Goal: Task Accomplishment & Management: Complete application form

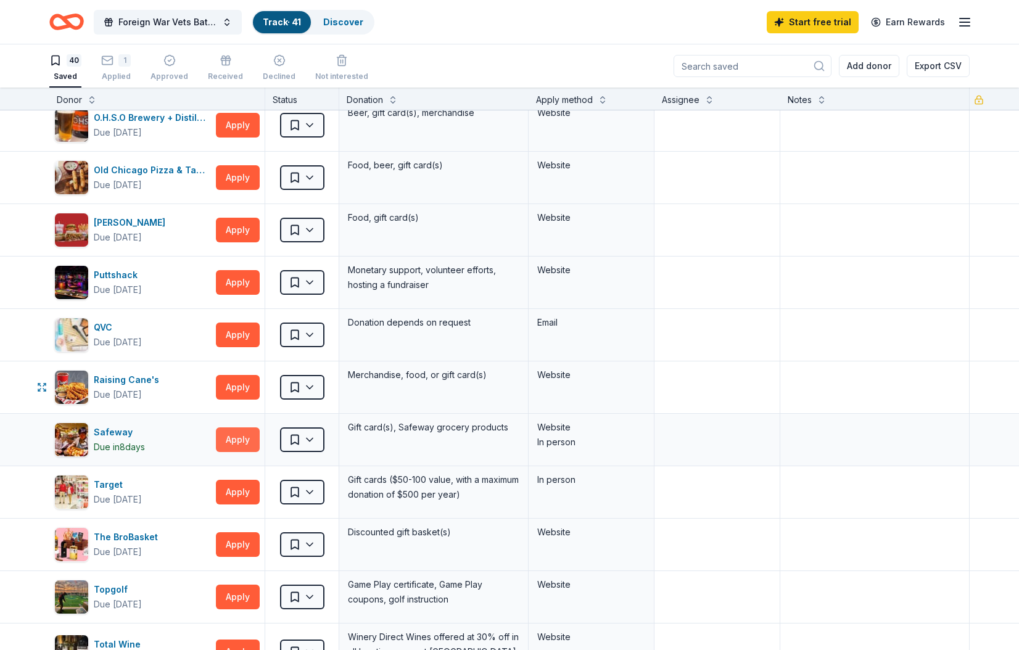
scroll to position [1388, 0]
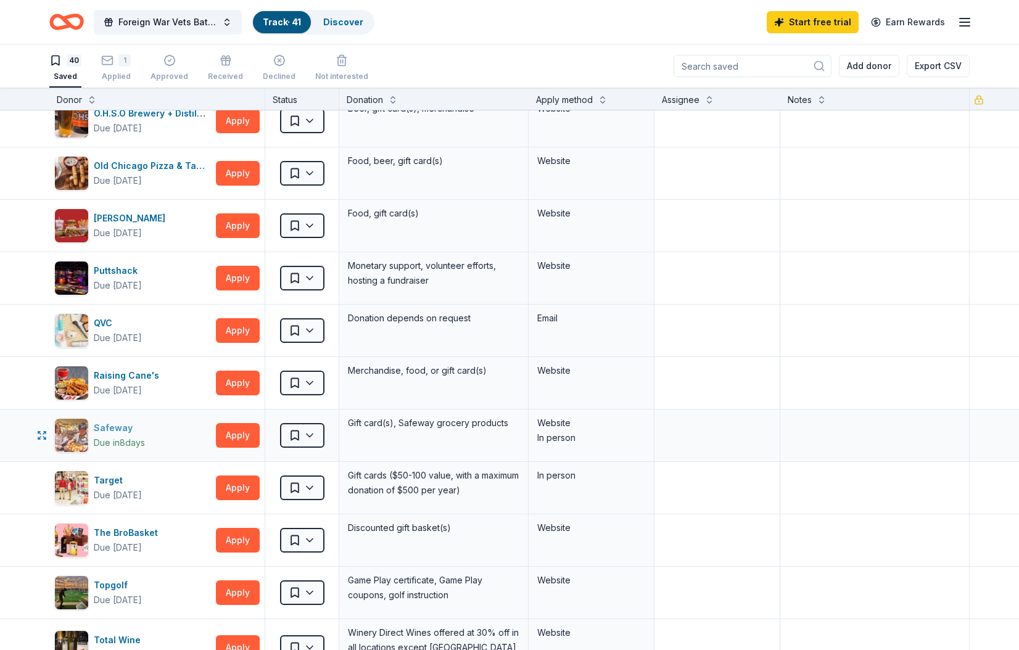
click at [118, 428] on div "Safeway" at bounding box center [119, 427] width 51 height 15
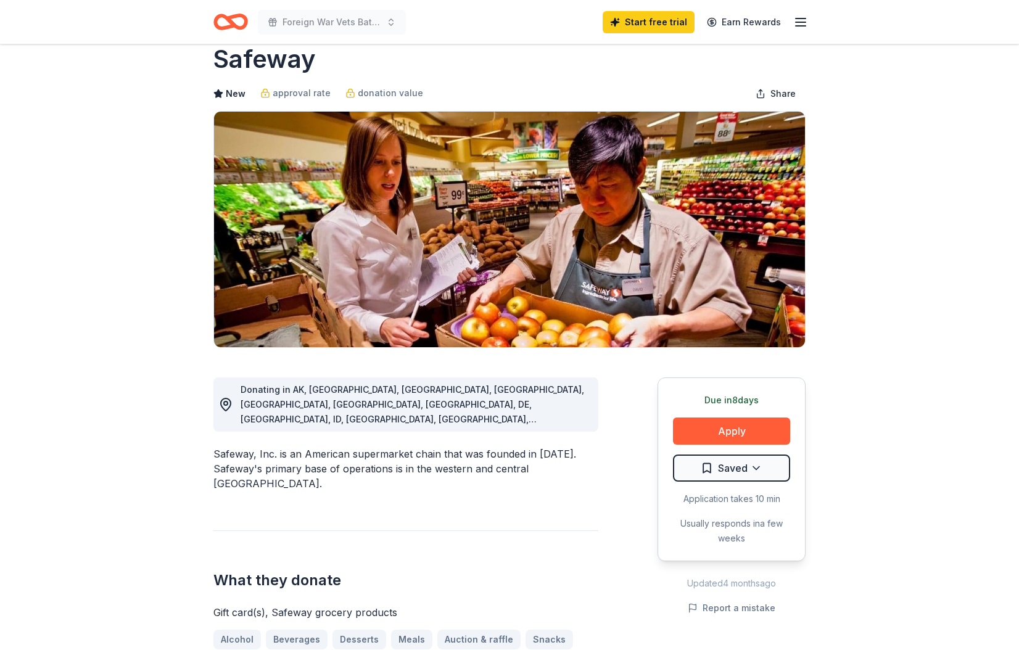
scroll to position [40, 0]
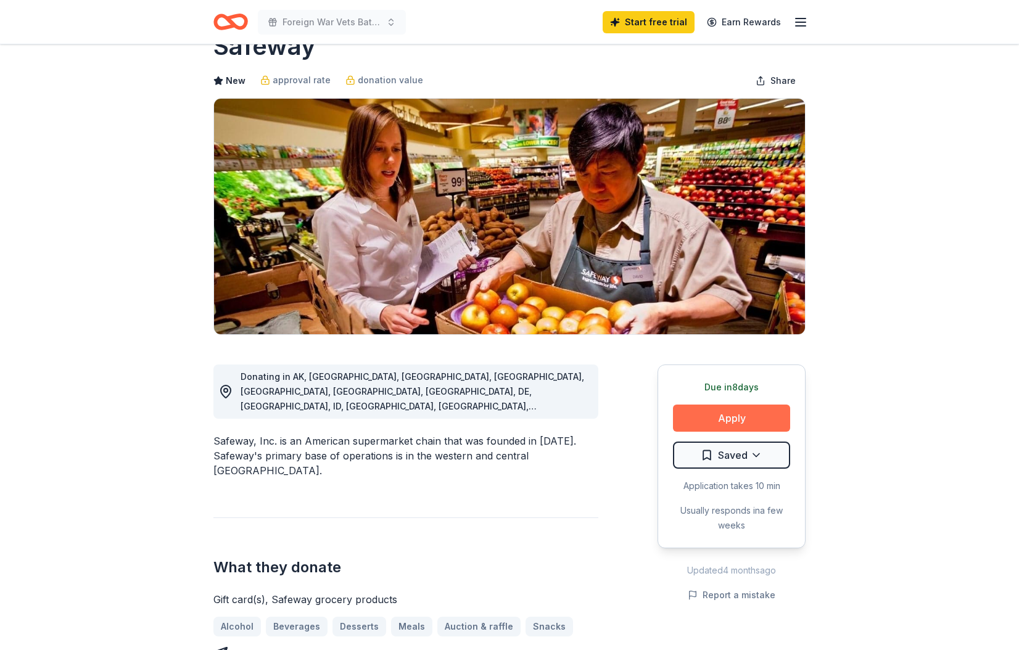
click at [735, 417] on button "Apply" at bounding box center [731, 417] width 117 height 27
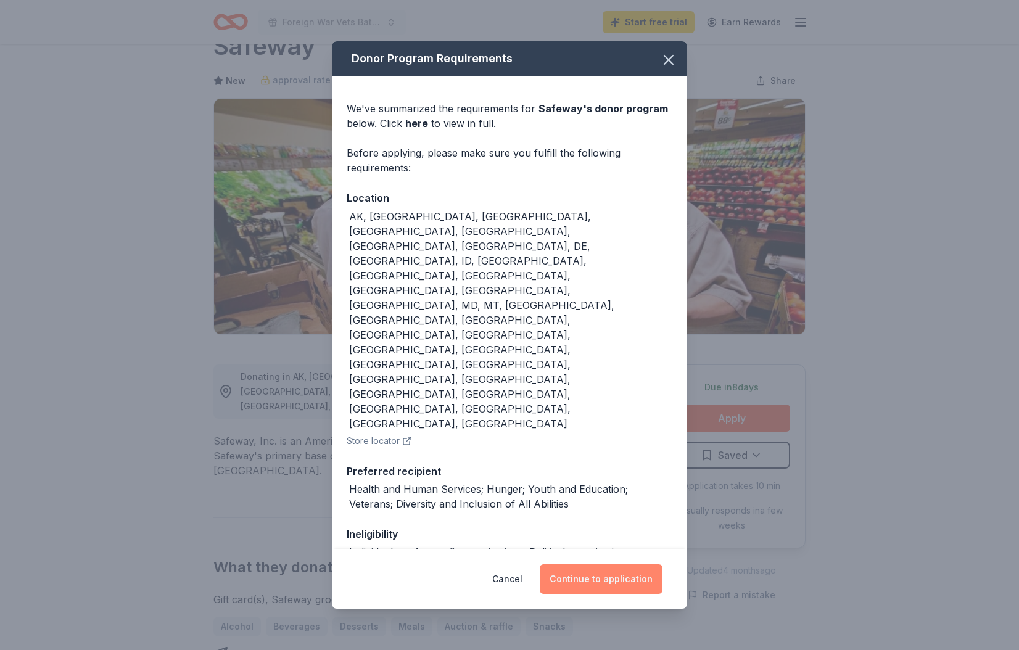
click at [609, 575] on button "Continue to application" at bounding box center [600, 579] width 123 height 30
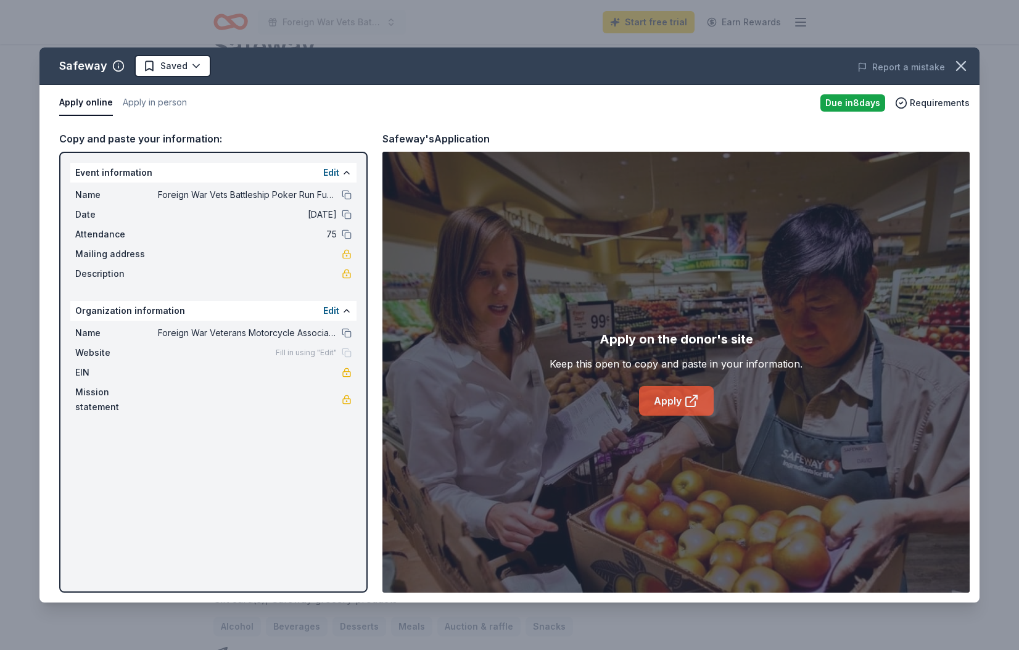
click at [667, 400] on link "Apply" at bounding box center [676, 401] width 75 height 30
